Goal: Task Accomplishment & Management: Manage account settings

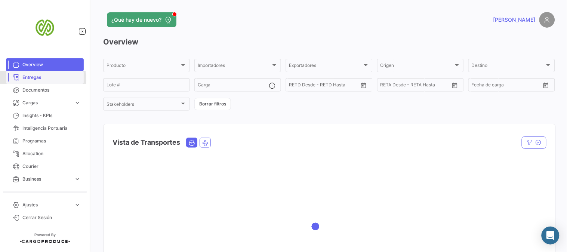
click at [31, 80] on span "Entregas" at bounding box center [51, 77] width 58 height 7
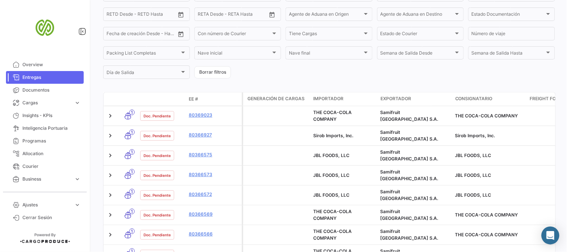
scroll to position [124, 0]
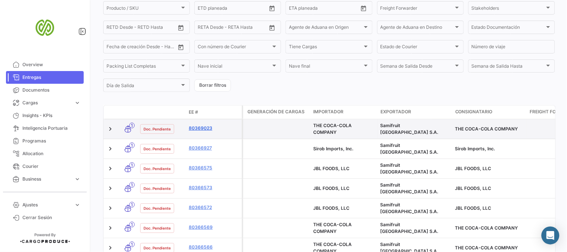
click at [198, 128] on link "80369023" at bounding box center [214, 128] width 50 height 7
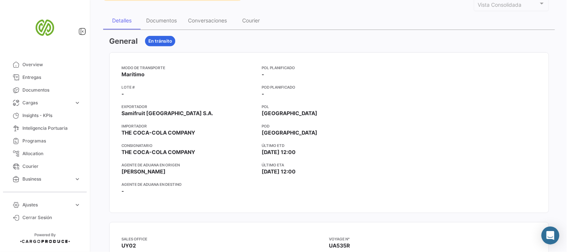
scroll to position [83, 0]
click at [160, 22] on div "Documentos" at bounding box center [161, 21] width 31 height 6
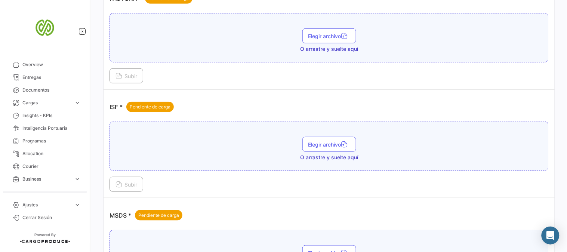
scroll to position [872, 0]
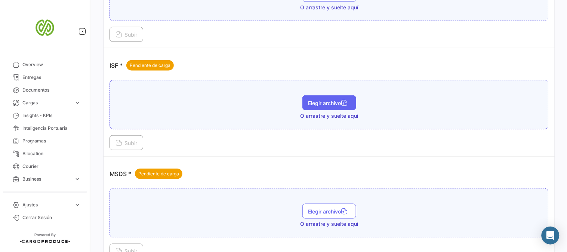
click at [319, 107] on button "Elegir archivo" at bounding box center [329, 102] width 54 height 15
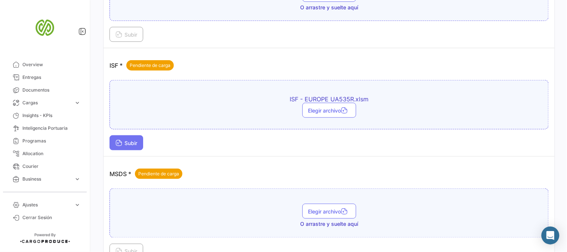
click at [127, 141] on span "Subir" at bounding box center [126, 143] width 22 height 6
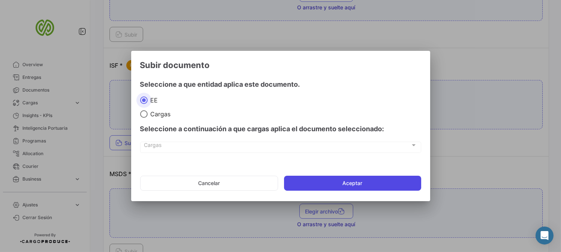
click at [342, 182] on button "Aceptar" at bounding box center [352, 183] width 137 height 15
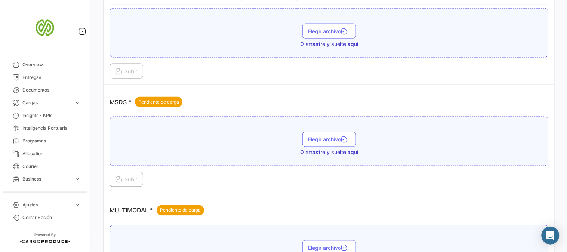
scroll to position [996, 0]
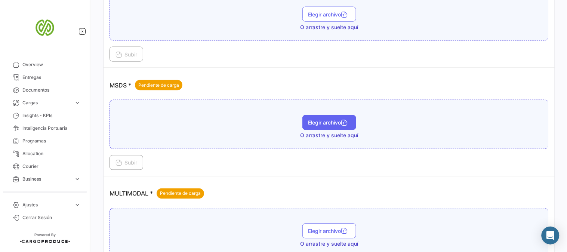
click at [318, 126] on button "Elegir archivo" at bounding box center [329, 122] width 54 height 15
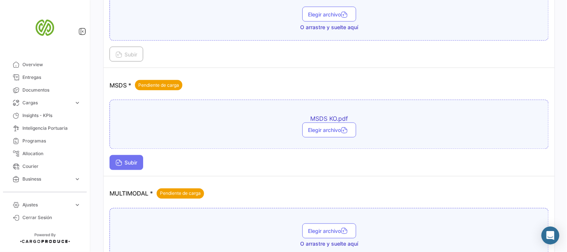
click at [127, 159] on button "Subir" at bounding box center [126, 162] width 34 height 15
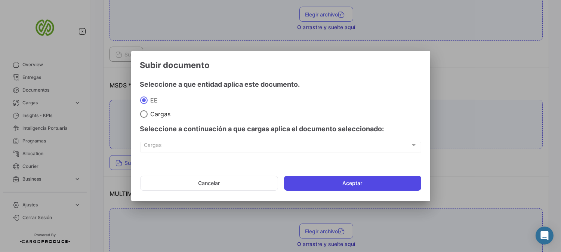
click at [366, 182] on button "Aceptar" at bounding box center [352, 183] width 137 height 15
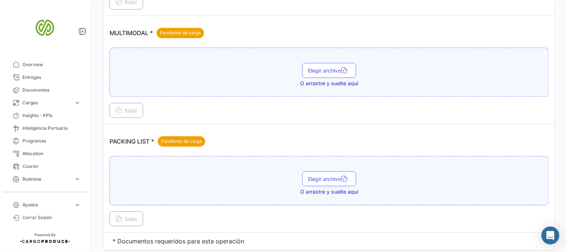
scroll to position [1173, 0]
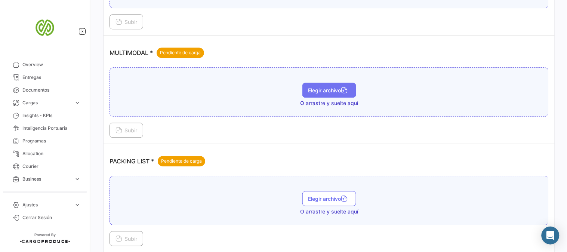
click at [318, 92] on span "Elegir archivo" at bounding box center [329, 90] width 42 height 6
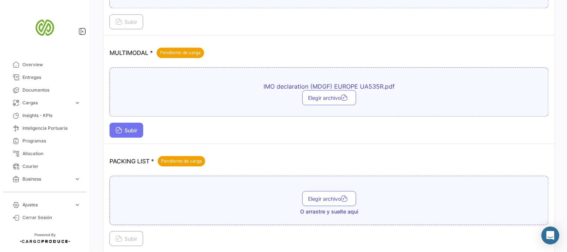
click at [123, 127] on span "Subir" at bounding box center [126, 130] width 22 height 6
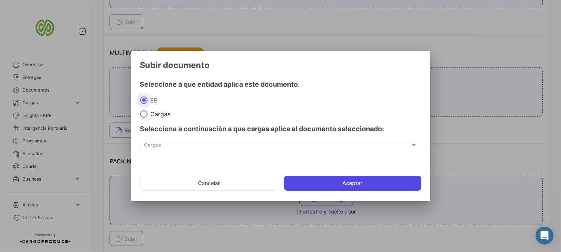
click at [352, 180] on button "Aceptar" at bounding box center [352, 183] width 137 height 15
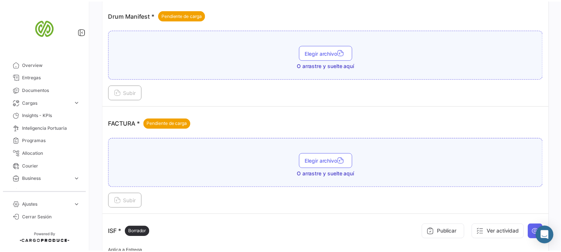
scroll to position [830, 0]
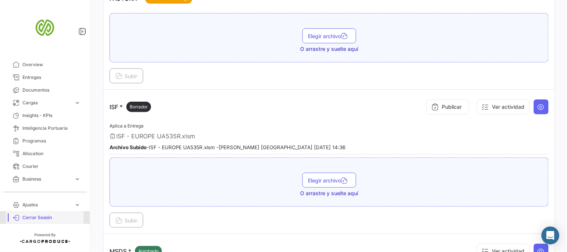
click at [32, 214] on span "Cerrar Sesión" at bounding box center [51, 217] width 58 height 7
